Goal: Task Accomplishment & Management: Use online tool/utility

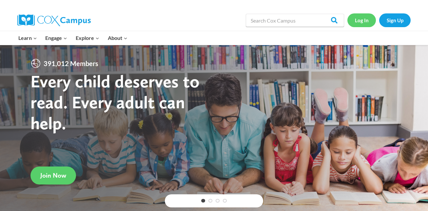
click at [210, 20] on link "Log In" at bounding box center [361, 19] width 29 height 13
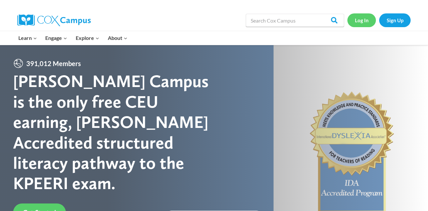
click at [210, 19] on link "Log In" at bounding box center [361, 19] width 29 height 13
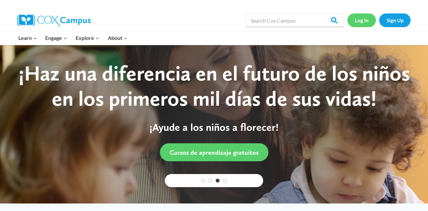
click at [210, 20] on link "Log In" at bounding box center [361, 19] width 29 height 13
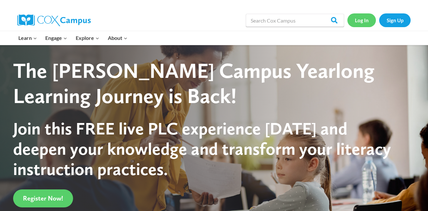
click at [210, 21] on link "Log In" at bounding box center [361, 19] width 29 height 13
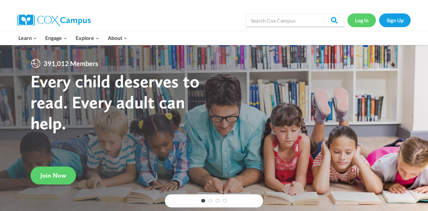
click at [210, 21] on link "Log In" at bounding box center [361, 19] width 29 height 13
click at [361, 20] on link "Log In" at bounding box center [361, 19] width 29 height 13
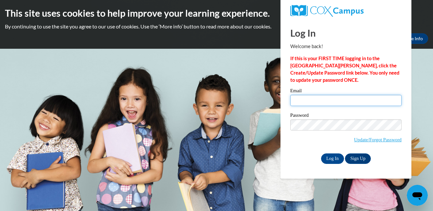
type input "moureenlp@gmail.com"
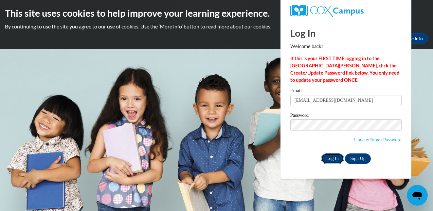
click at [332, 156] on input "Log In" at bounding box center [332, 159] width 23 height 10
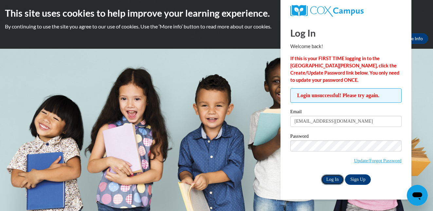
click at [330, 178] on input "Log In" at bounding box center [332, 180] width 23 height 10
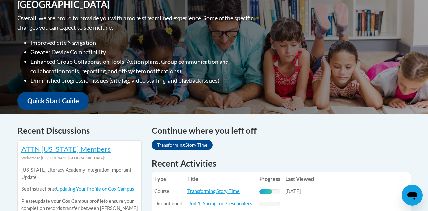
scroll to position [164, 0]
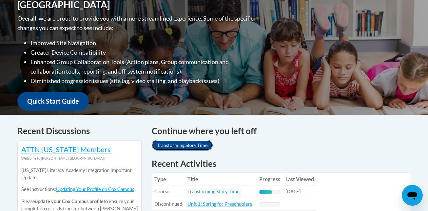
click at [189, 144] on link "Transforming Story Time" at bounding box center [182, 145] width 61 height 10
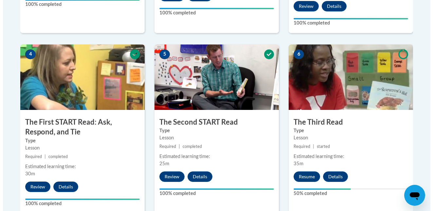
scroll to position [393, 0]
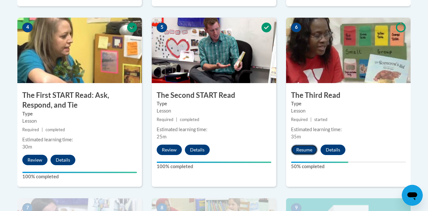
click at [300, 150] on button "Resume" at bounding box center [304, 150] width 27 height 10
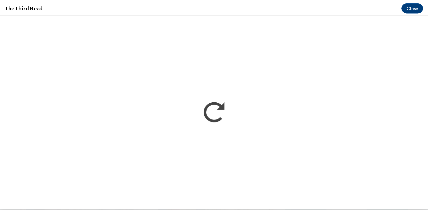
scroll to position [0, 0]
click at [415, 8] on button "Close" at bounding box center [418, 7] width 22 height 10
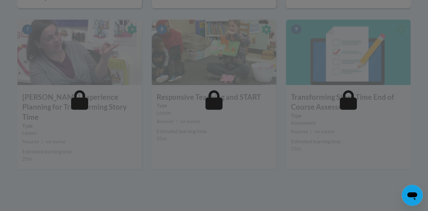
scroll to position [590, 0]
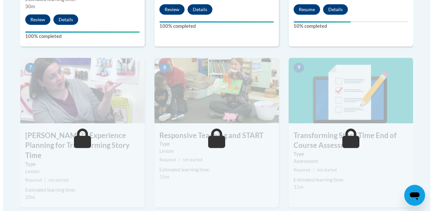
scroll to position [491, 0]
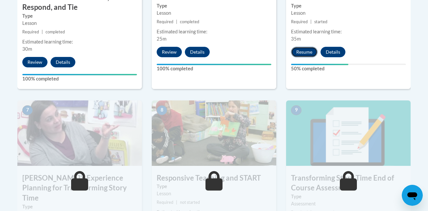
click at [304, 52] on button "Resume" at bounding box center [304, 52] width 27 height 10
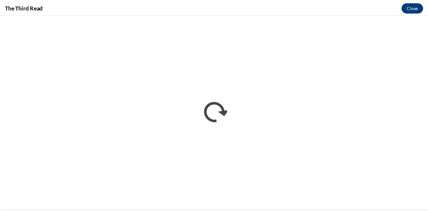
scroll to position [0, 0]
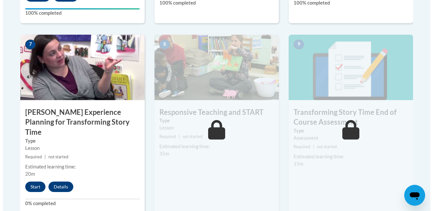
scroll to position [590, 0]
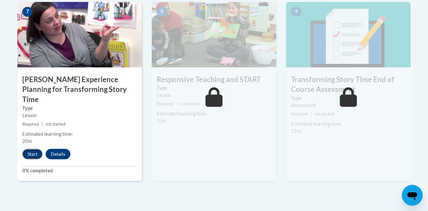
click at [33, 149] on button "Start" at bounding box center [32, 154] width 20 height 10
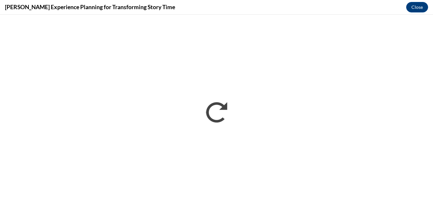
scroll to position [0, 0]
